Goal: Transaction & Acquisition: Purchase product/service

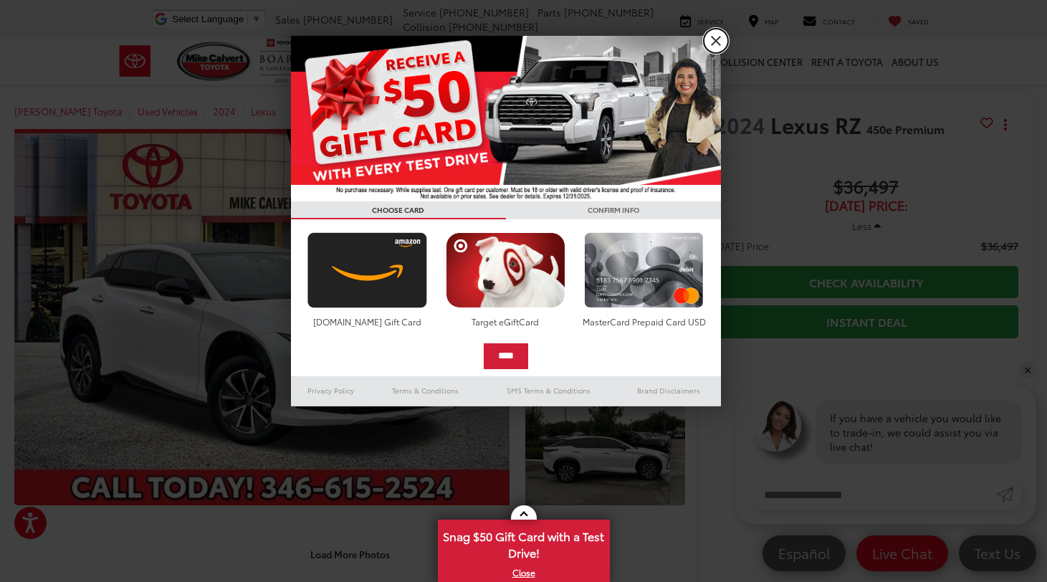
click at [721, 41] on link "X" at bounding box center [716, 41] width 24 height 24
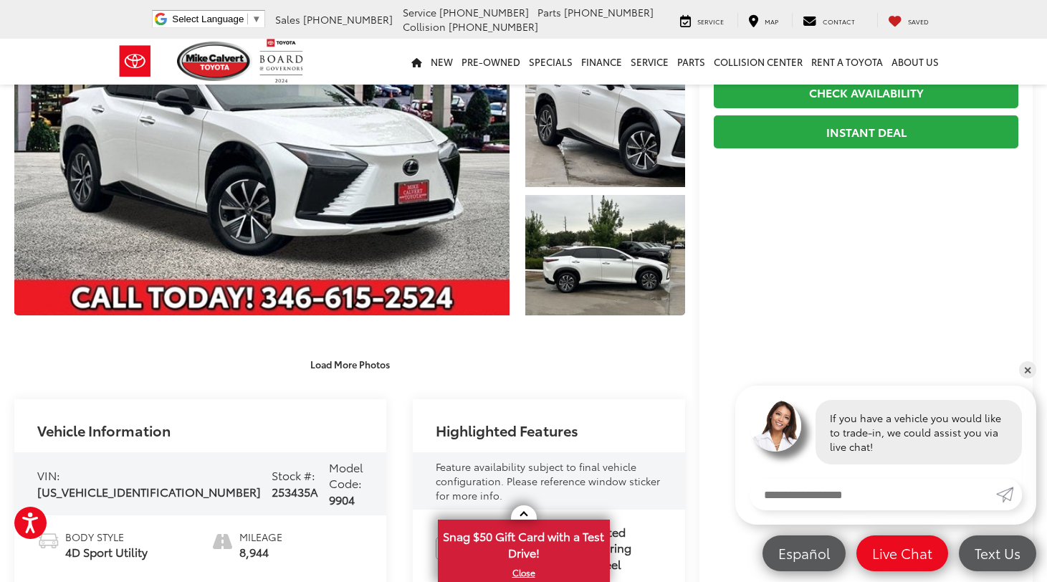
scroll to position [215, 0]
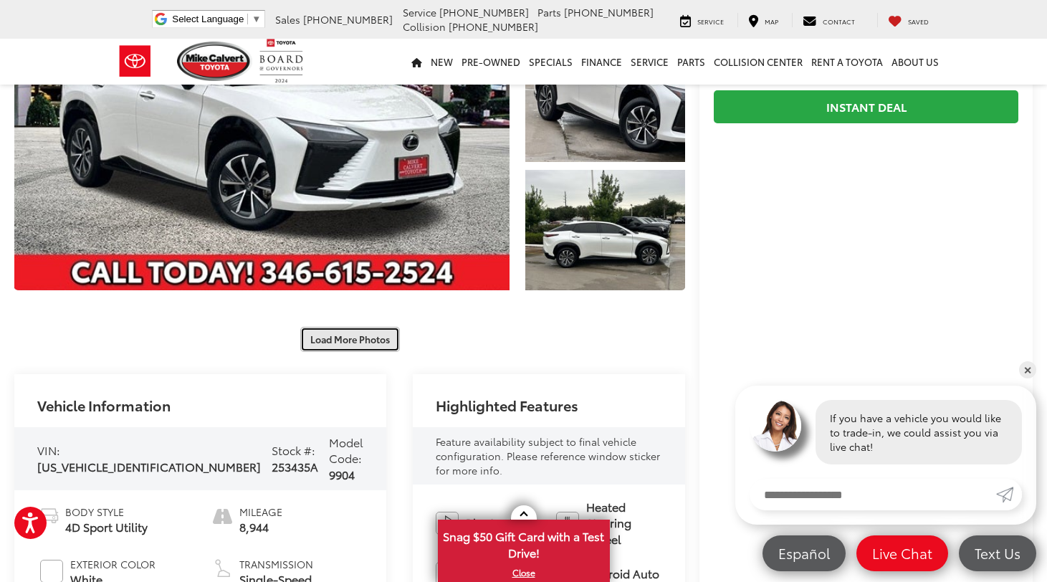
click at [319, 331] on button "Load More Photos" at bounding box center [350, 339] width 100 height 25
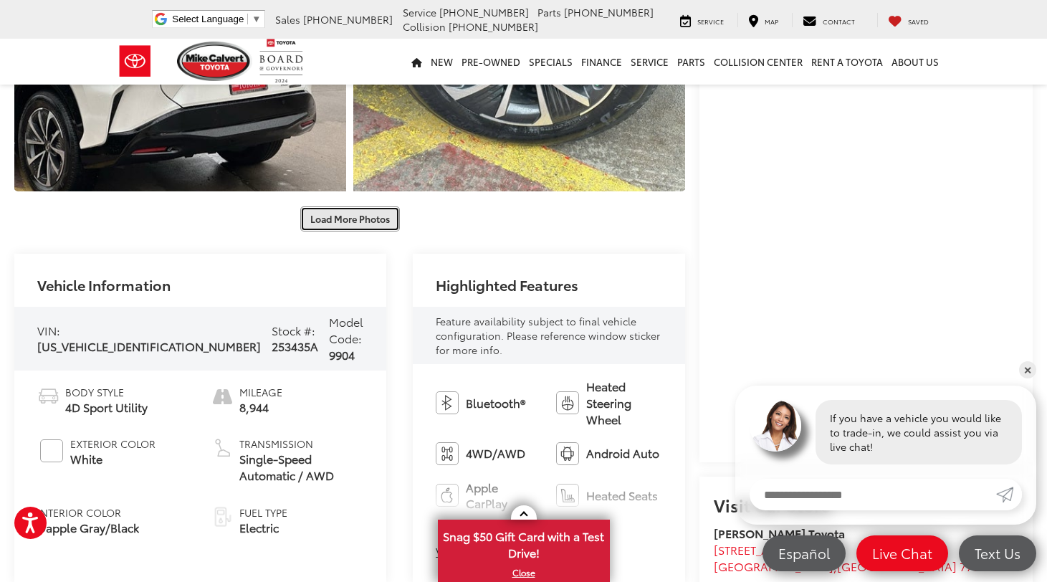
scroll to position [717, 0]
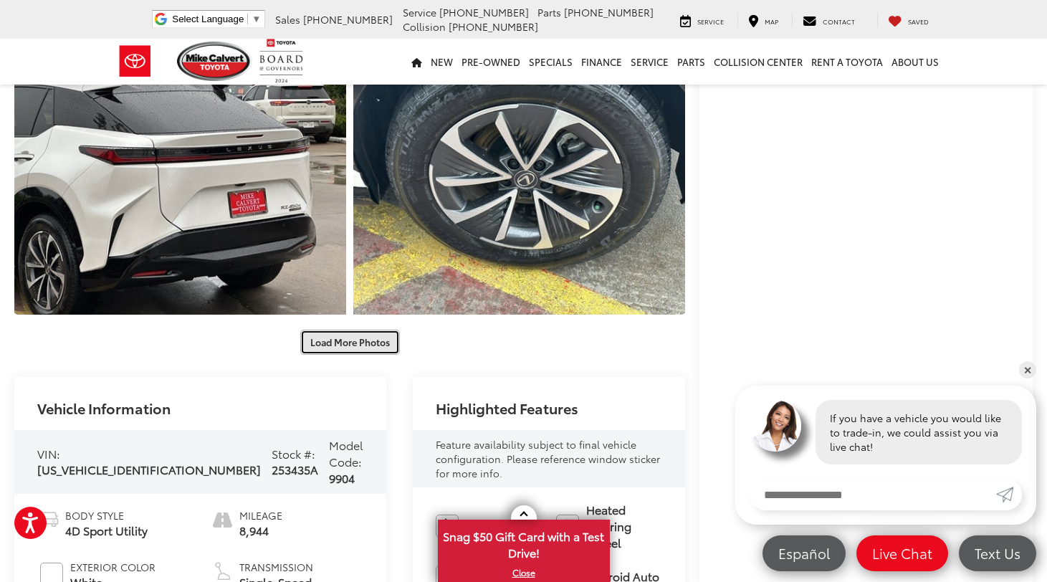
click at [378, 338] on button "Load More Photos" at bounding box center [350, 342] width 100 height 25
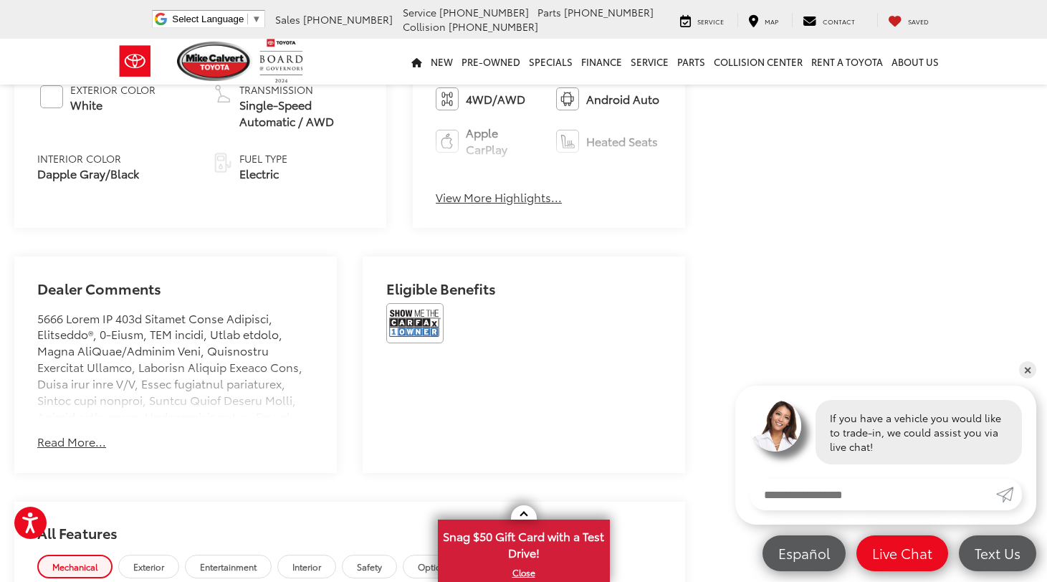
scroll to position [1720, 0]
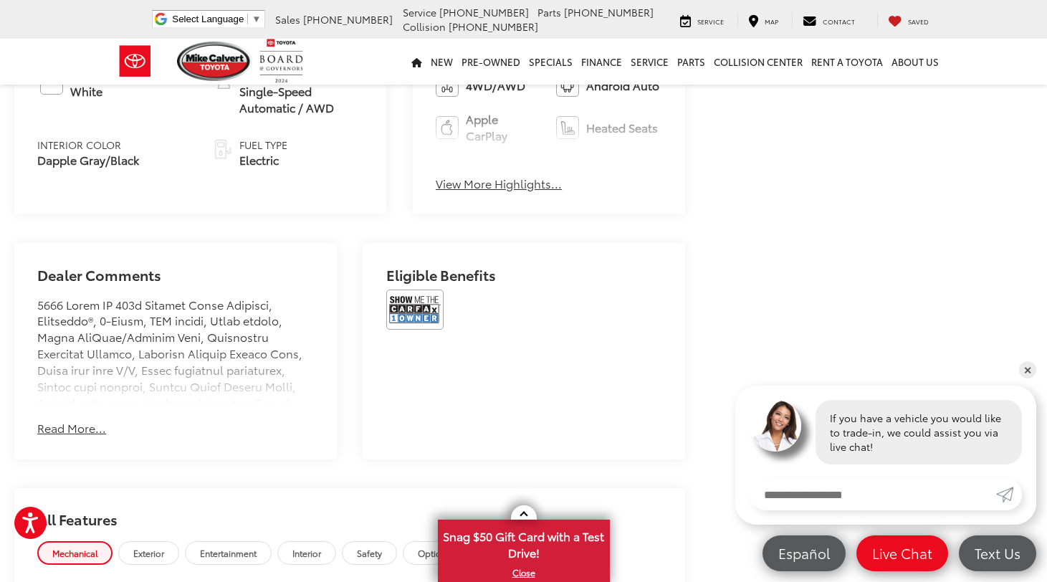
click at [92, 420] on button "Read More..." at bounding box center [71, 428] width 69 height 16
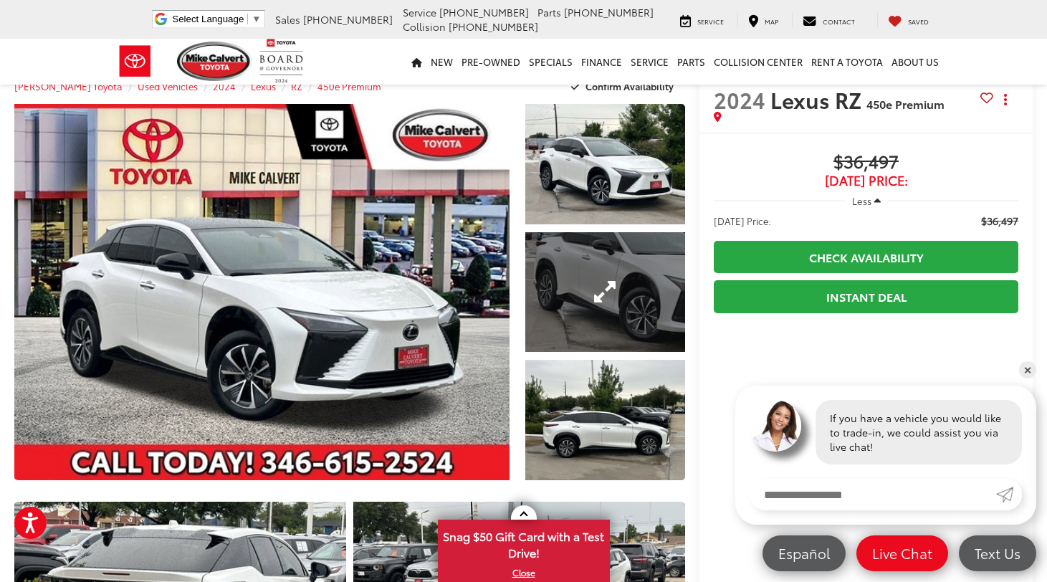
scroll to position [0, 0]
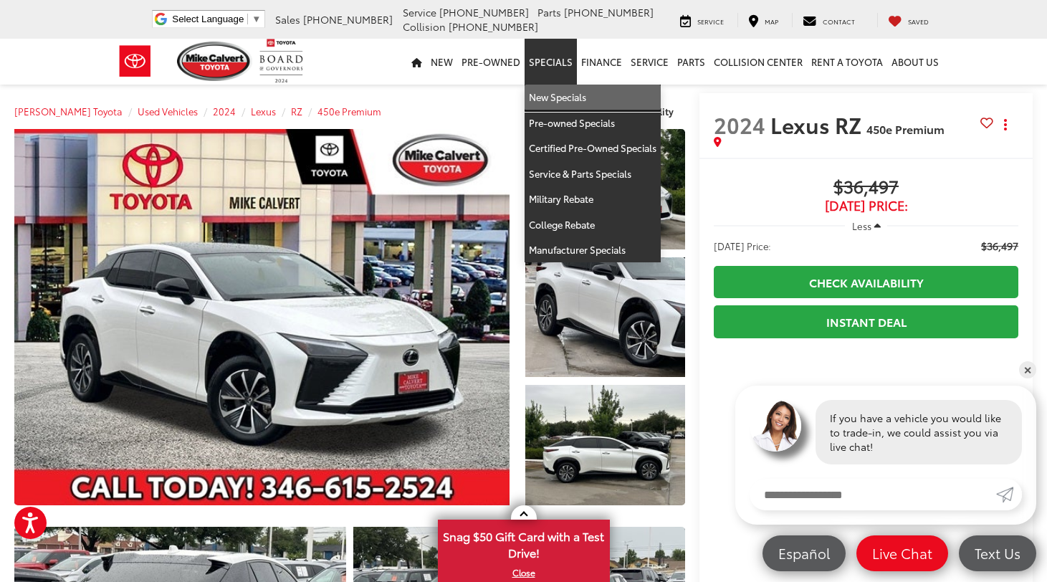
click at [554, 98] on link "New Specials" at bounding box center [593, 98] width 136 height 26
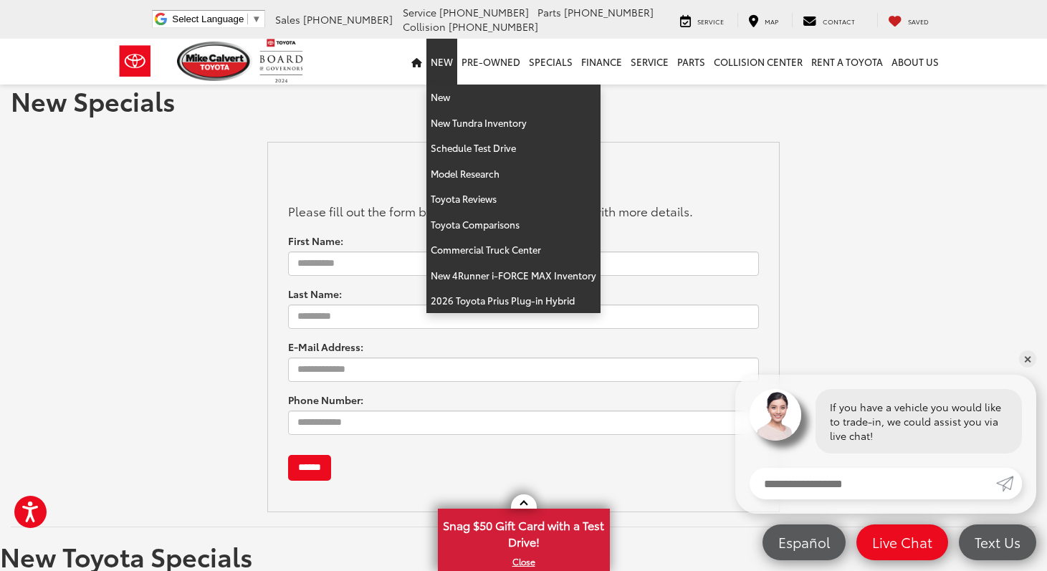
click at [443, 61] on link "New" at bounding box center [441, 62] width 31 height 46
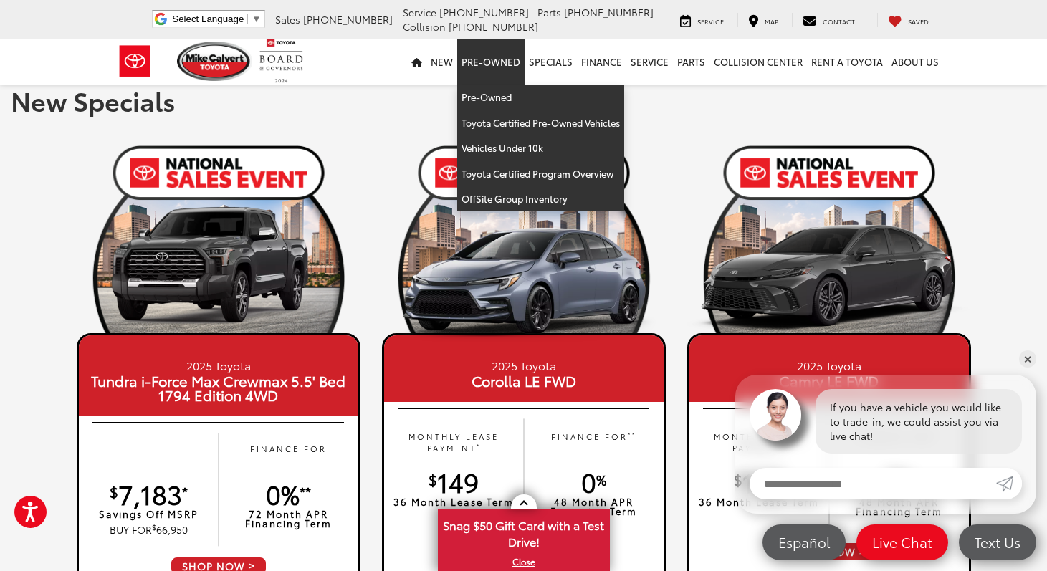
click at [494, 62] on link "Pre-Owned" at bounding box center [490, 62] width 67 height 46
click at [493, 150] on link "Vehicles Under 10k" at bounding box center [540, 148] width 167 height 26
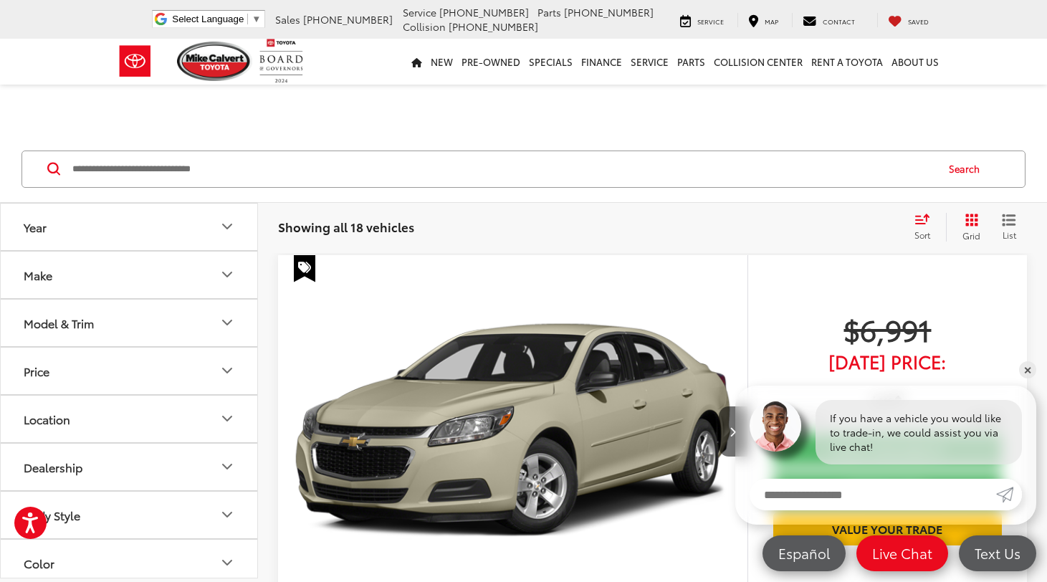
click at [165, 284] on button "Make" at bounding box center [130, 275] width 258 height 47
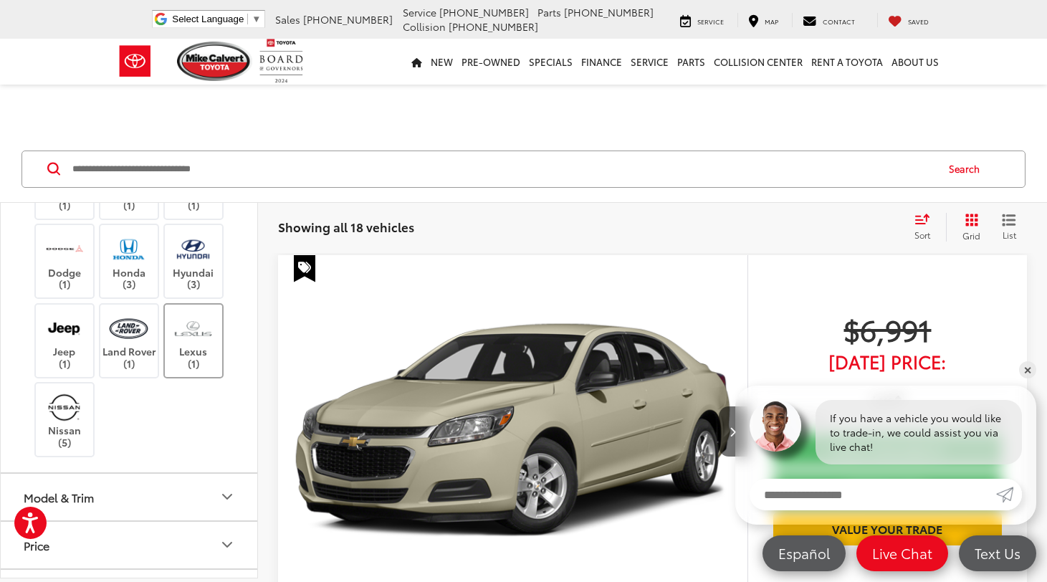
scroll to position [143, 0]
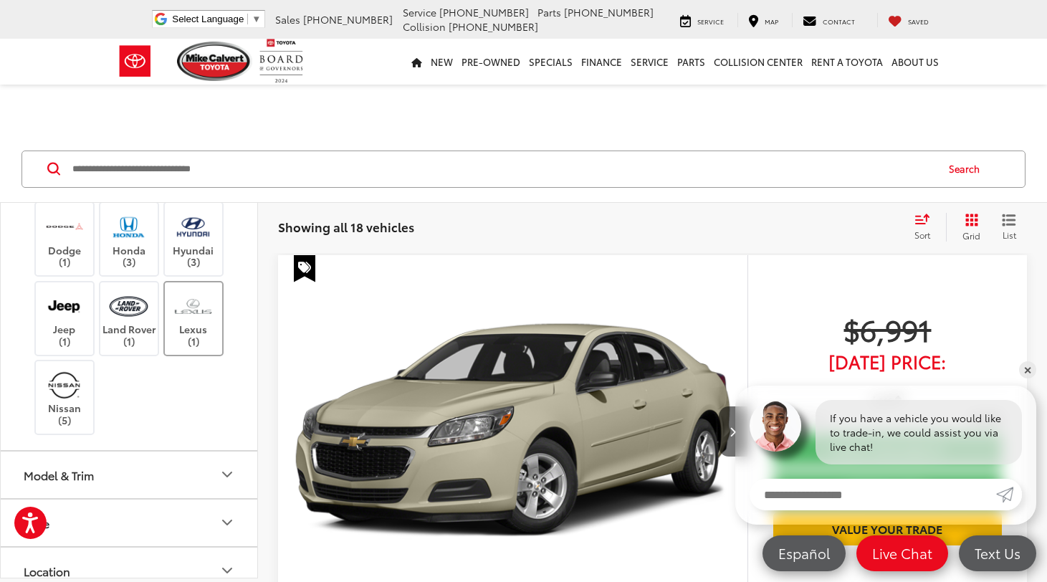
click at [194, 323] on img at bounding box center [192, 307] width 39 height 34
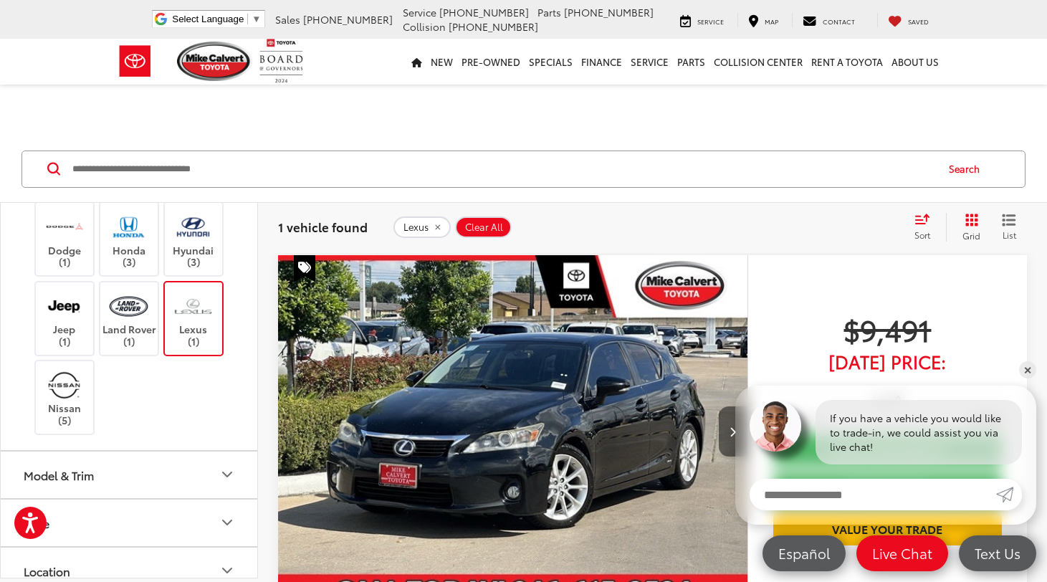
click at [728, 424] on button "Next image" at bounding box center [733, 431] width 29 height 50
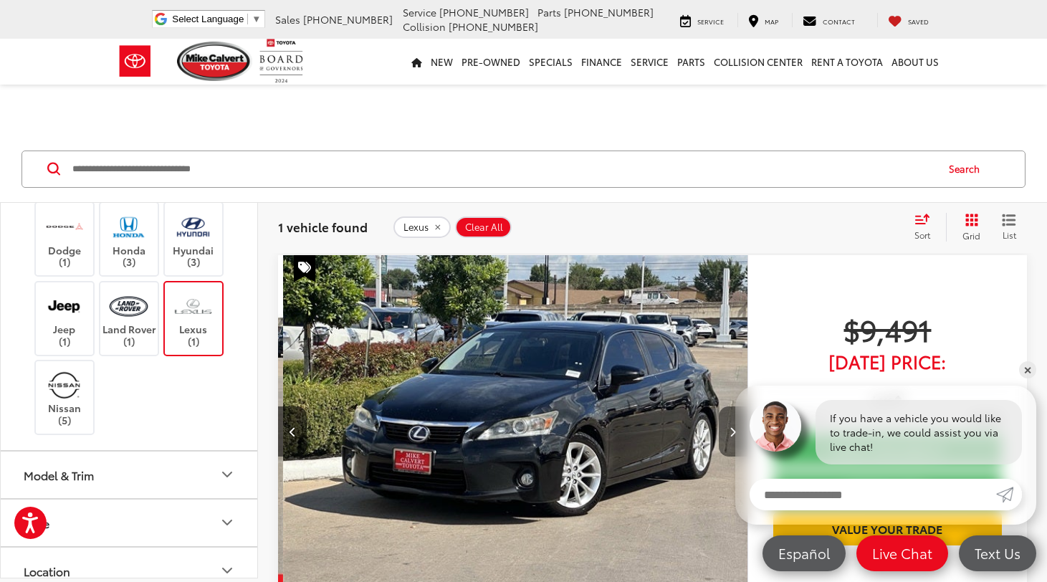
scroll to position [0, 472]
